Goal: Navigation & Orientation: Find specific page/section

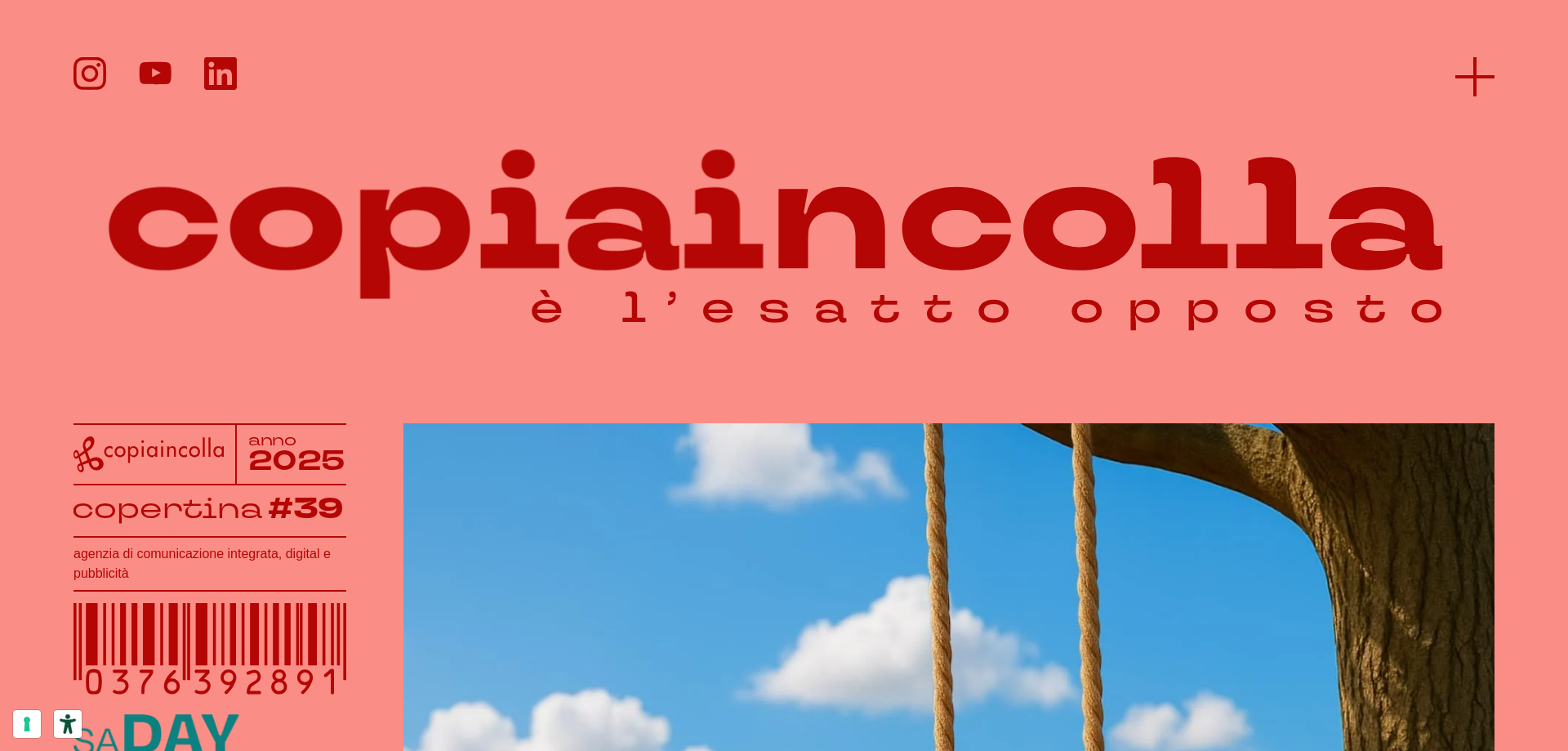
click at [1486, 77] on line at bounding box center [1474, 77] width 40 height 0
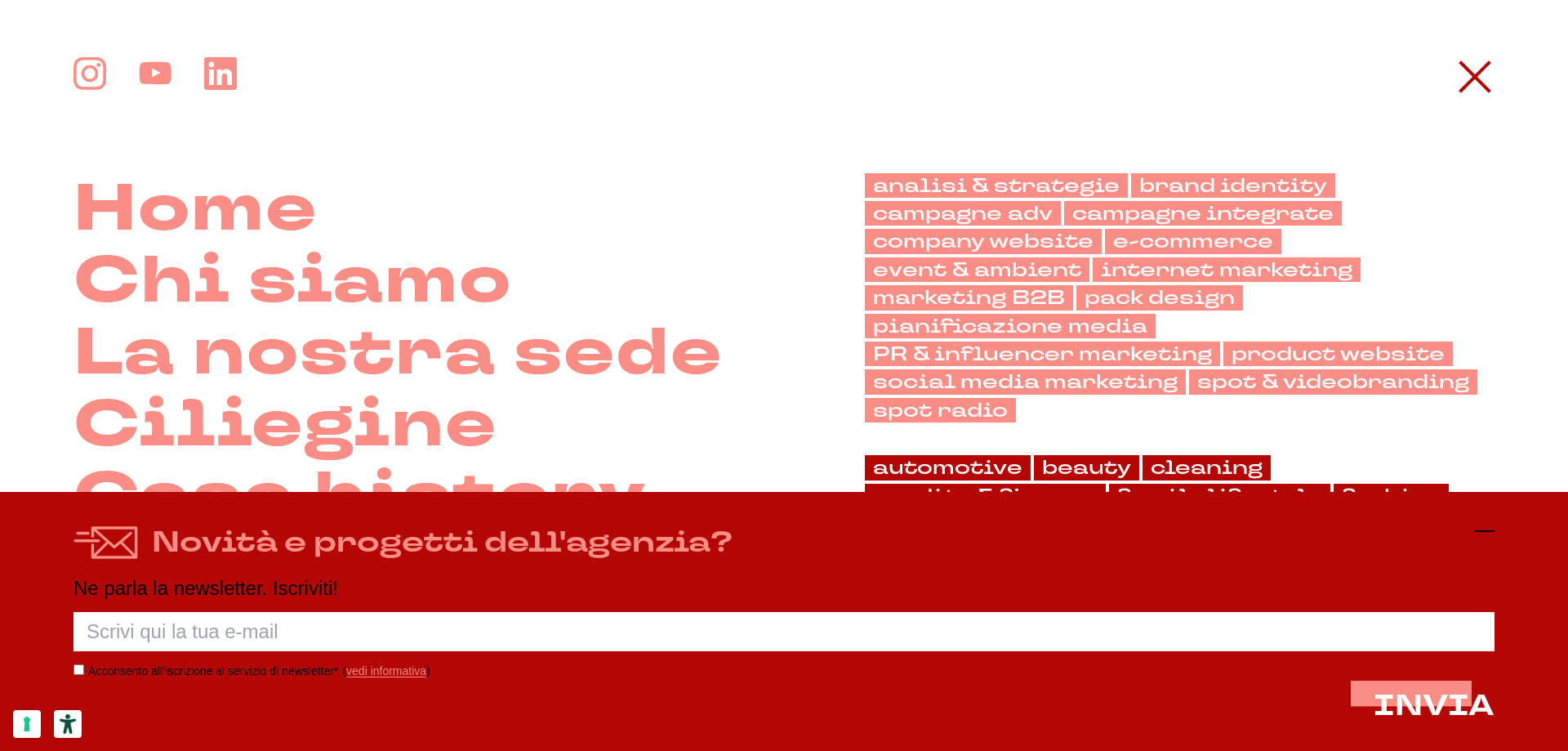
click at [1486, 524] on icon at bounding box center [1485, 530] width 19 height 19
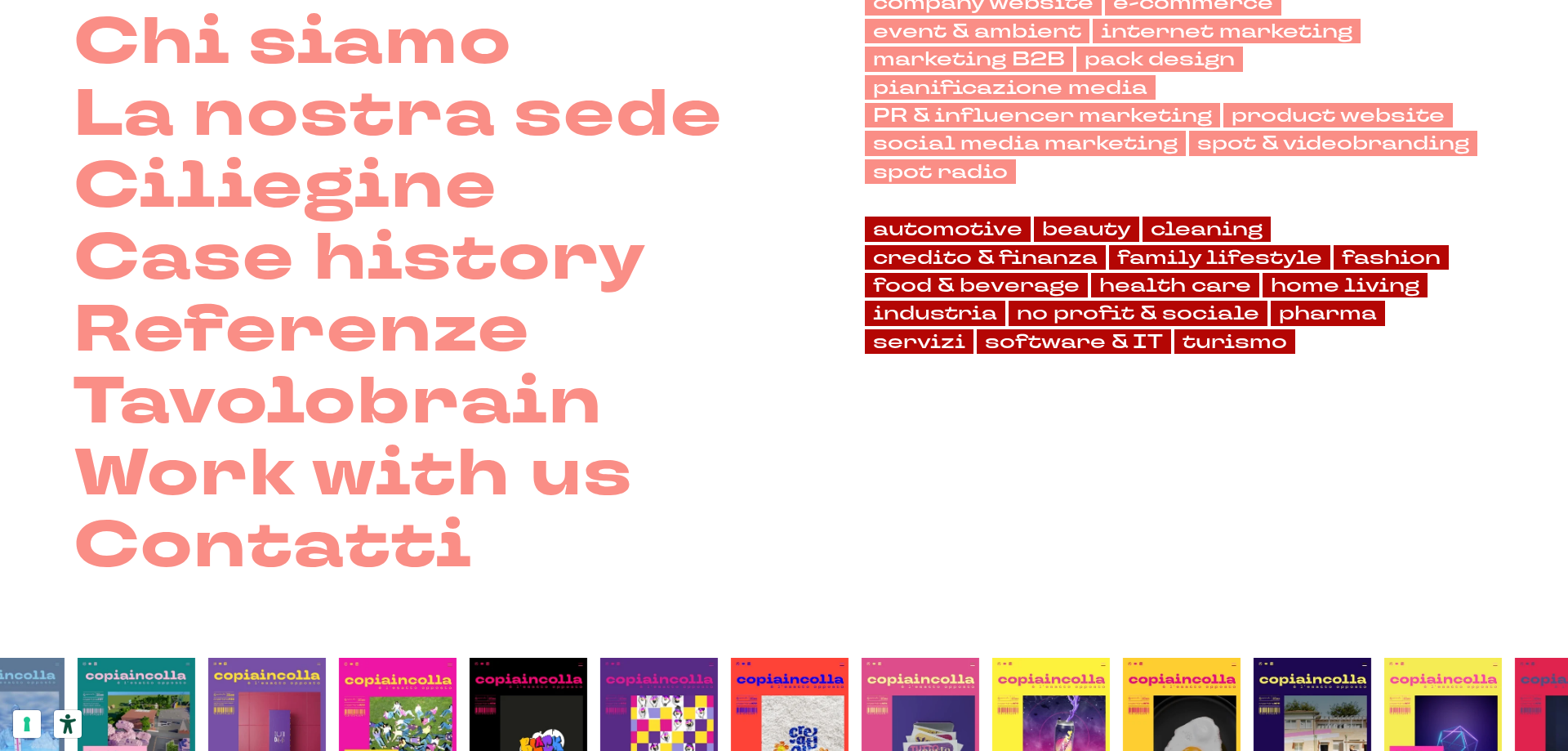
scroll to position [245, 0]
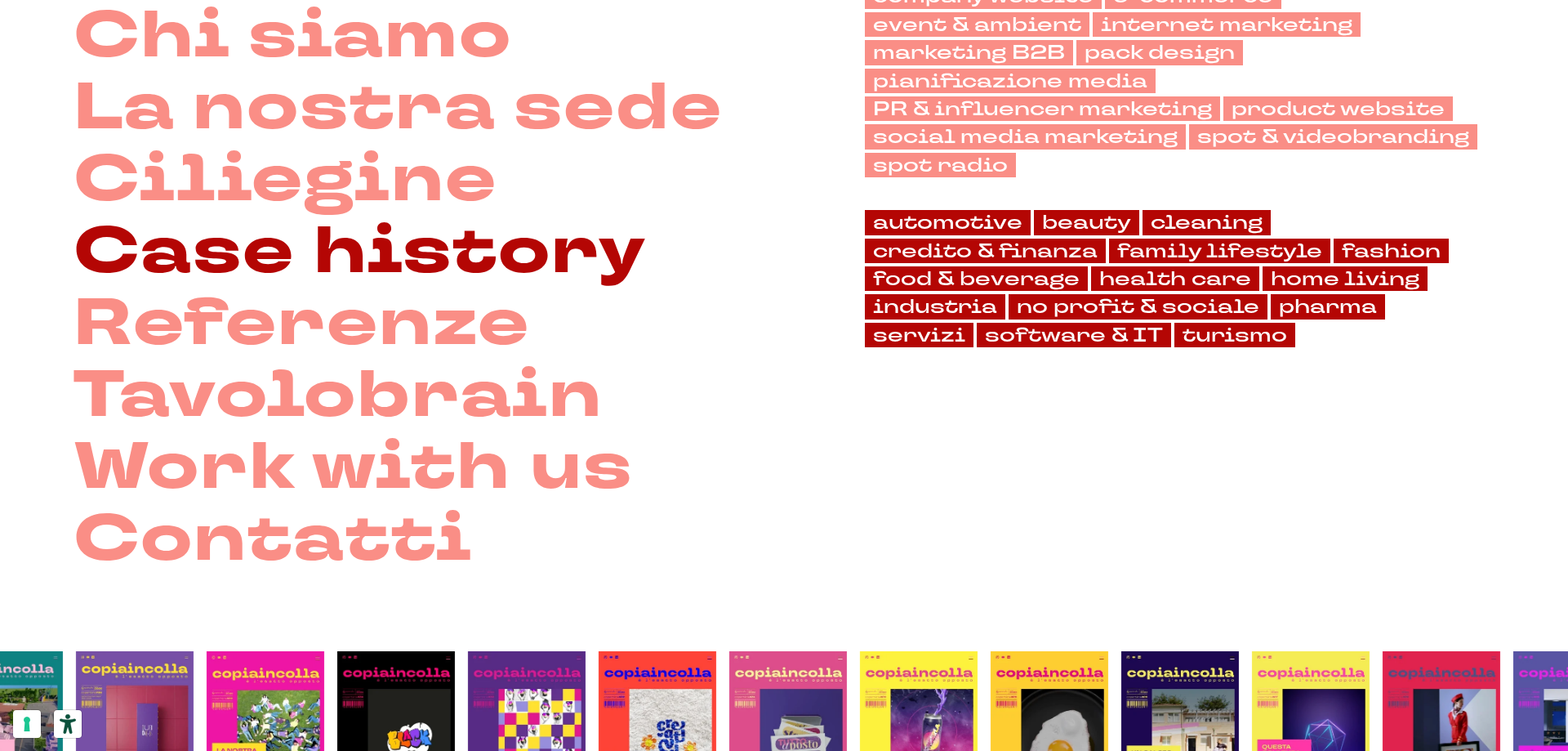
click at [467, 266] on link "Case history" at bounding box center [360, 251] width 573 height 72
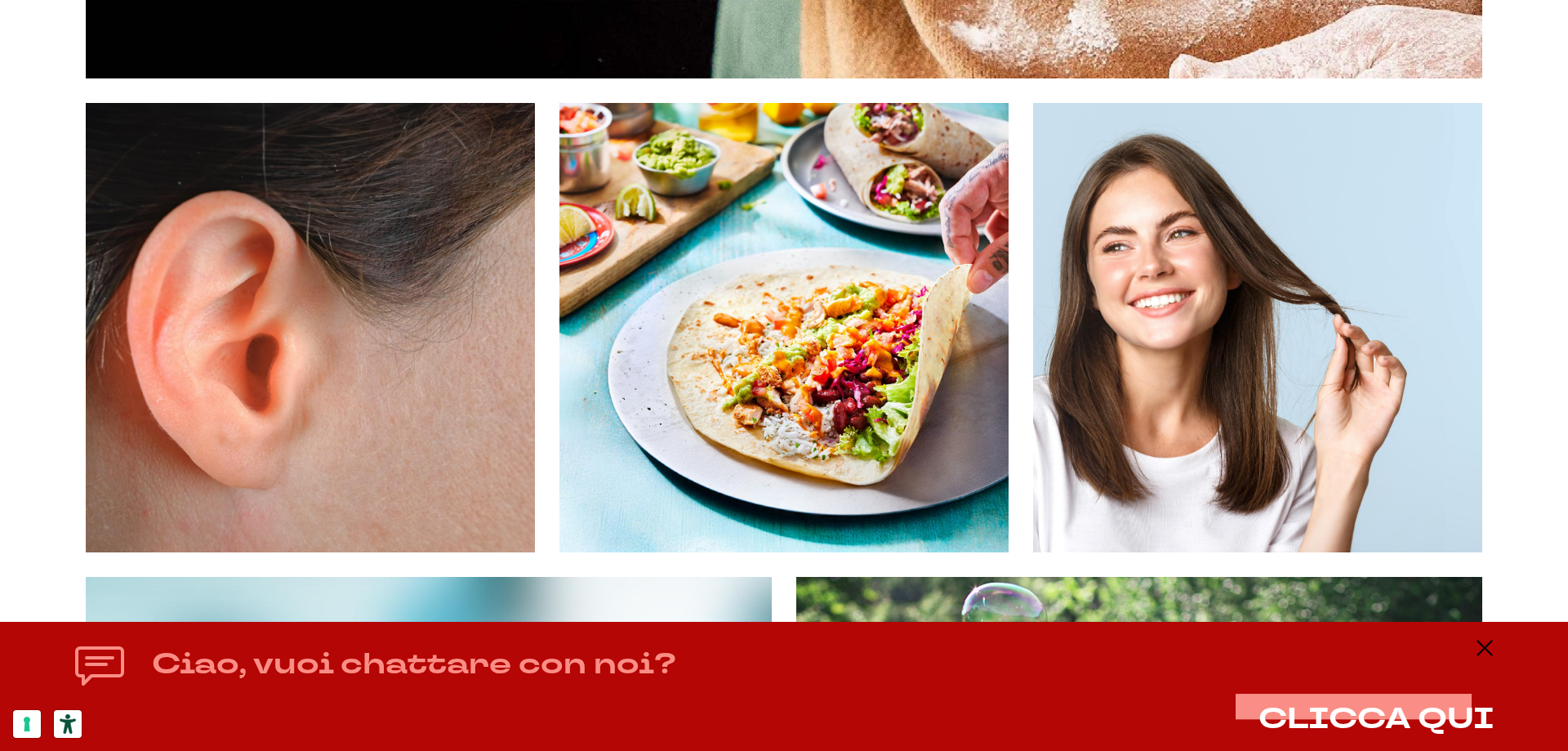
scroll to position [2696, 0]
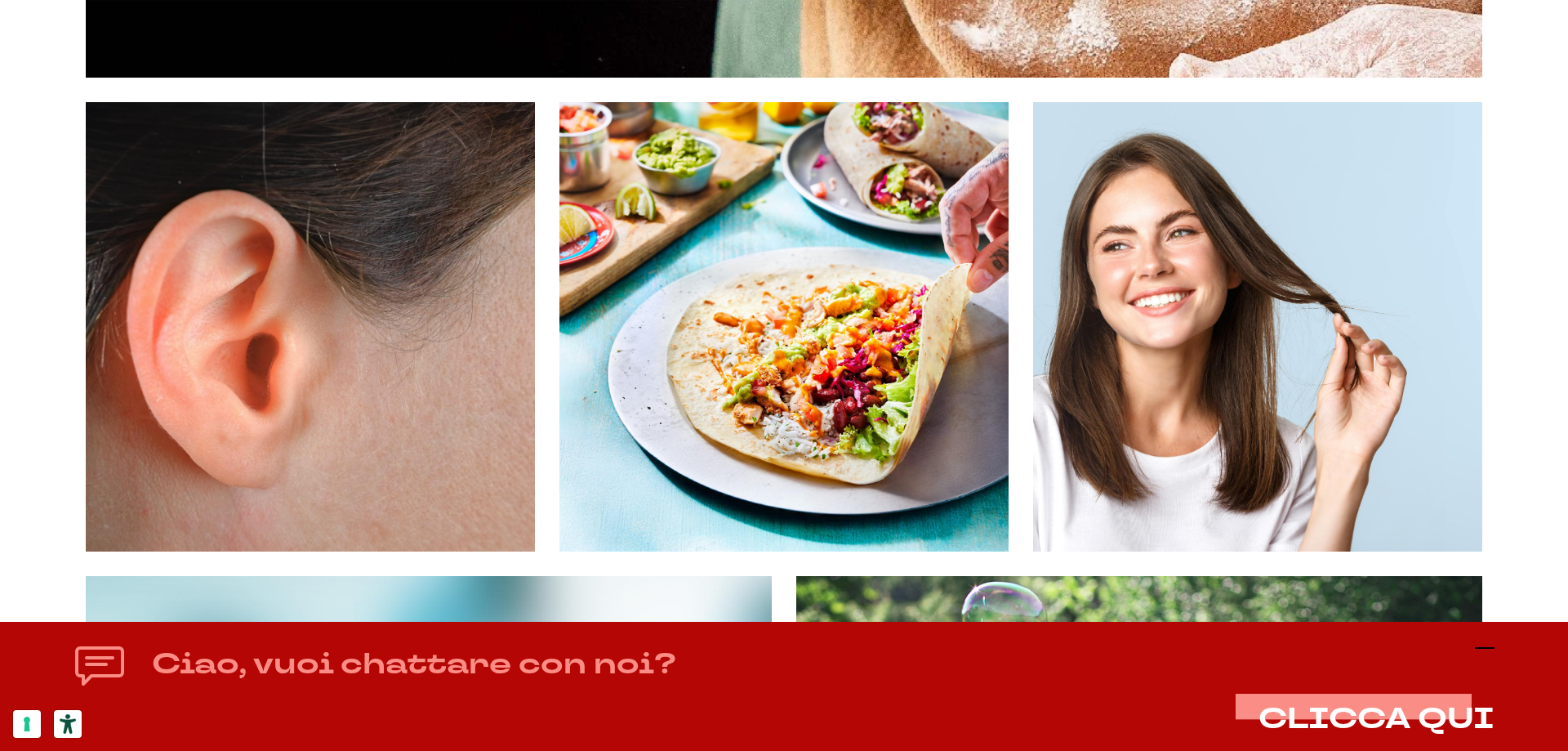
click at [1488, 643] on icon at bounding box center [1485, 647] width 19 height 19
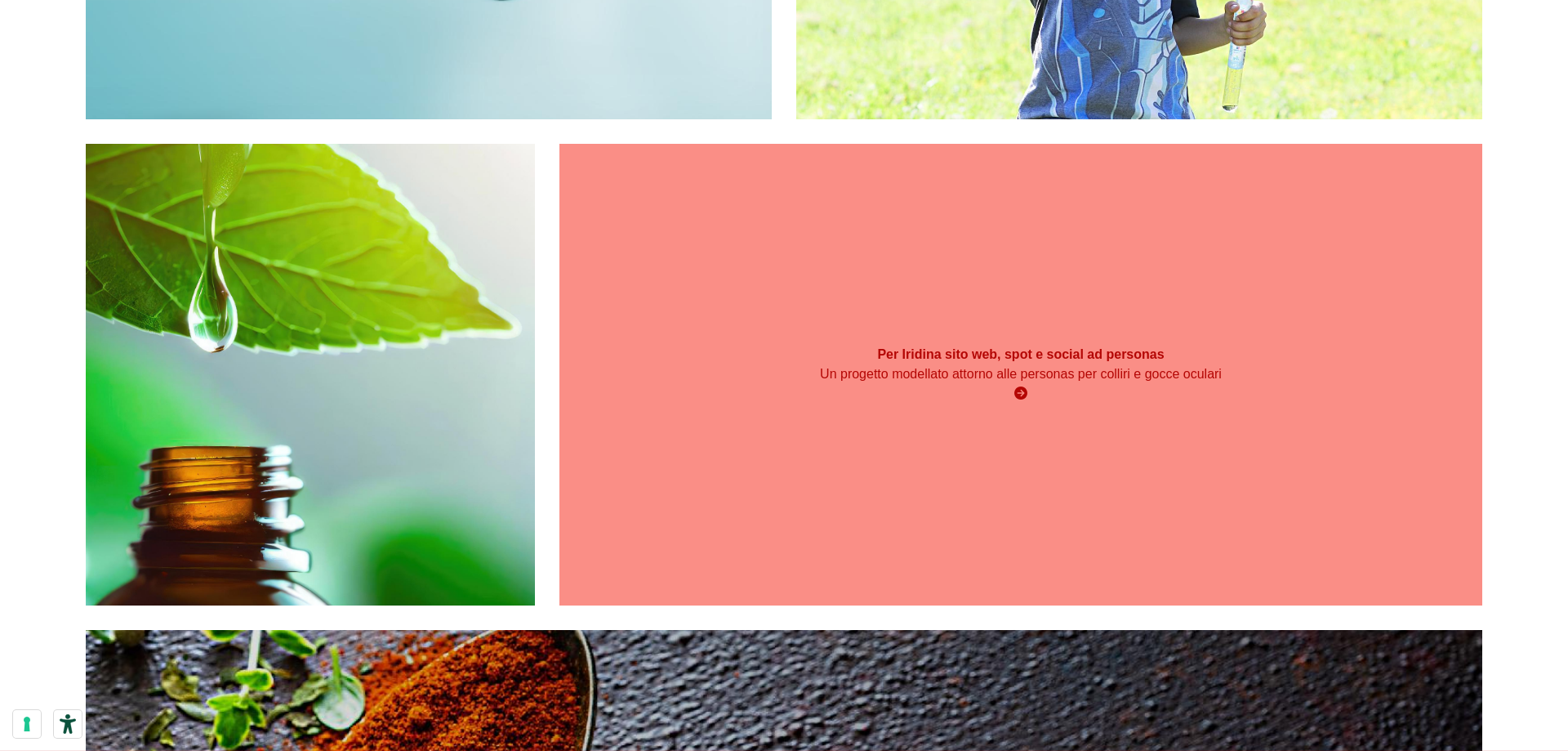
scroll to position [3840, 0]
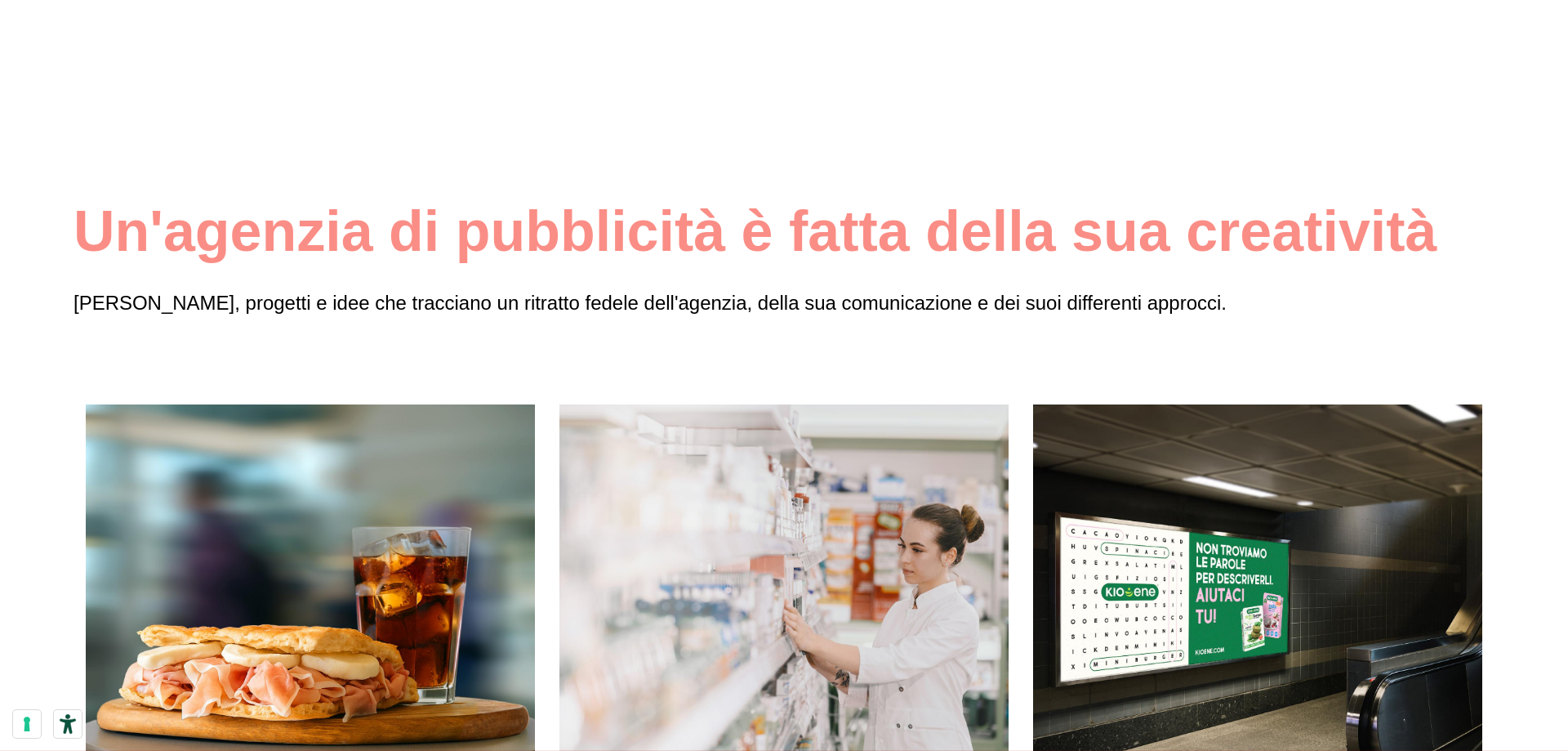
scroll to position [3840, 0]
